Goal: Task Accomplishment & Management: Complete application form

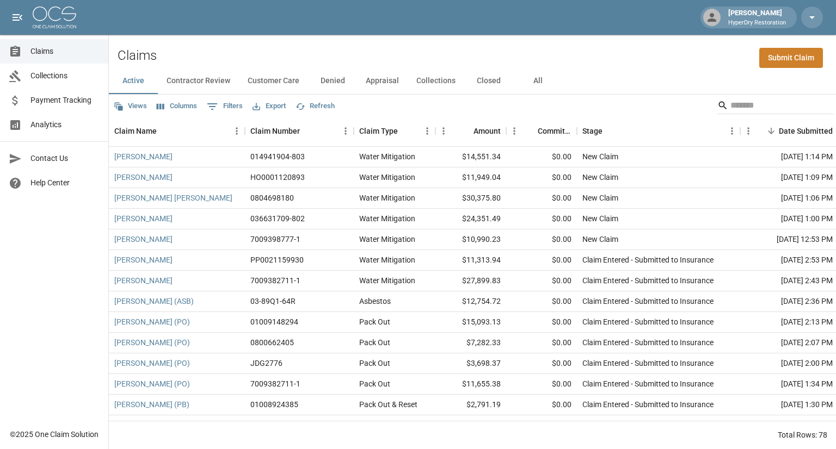
click at [782, 59] on link "Submit Claim" at bounding box center [791, 58] width 64 height 20
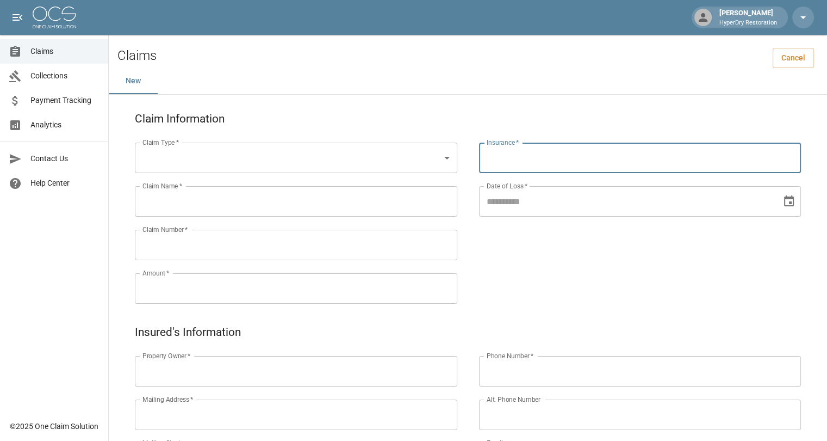
click at [505, 155] on input "Insurance   *" at bounding box center [640, 157] width 313 height 21
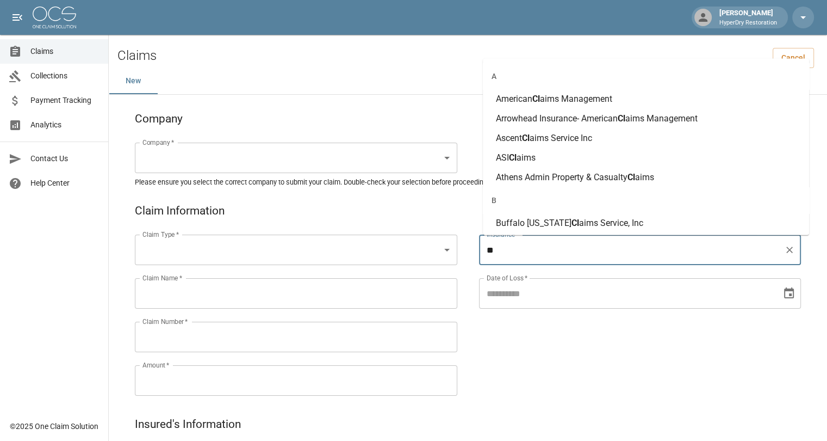
type input "*"
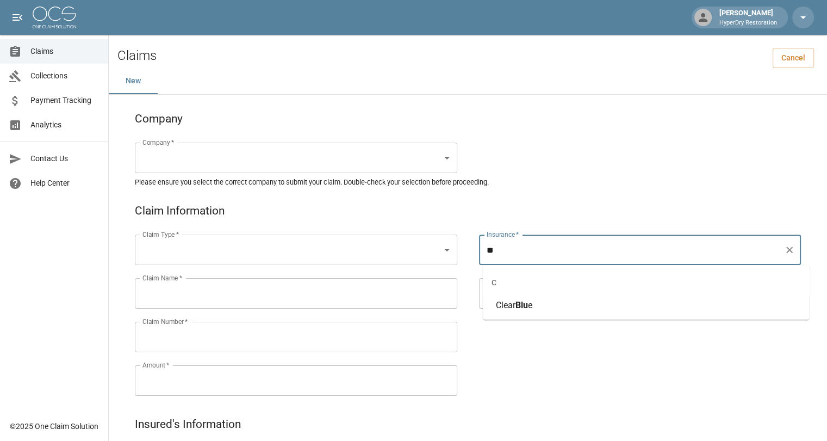
type input "*"
